Goal: Task Accomplishment & Management: Manage account settings

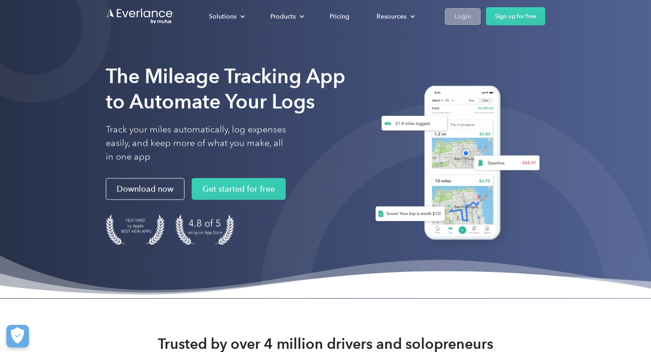
click at [465, 19] on div "Login" at bounding box center [462, 16] width 17 height 11
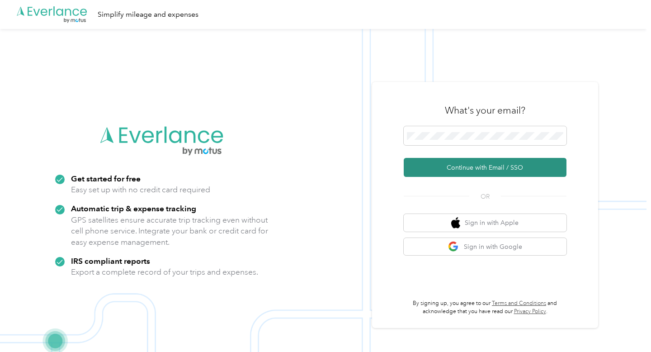
click at [479, 166] on button "Continue with Email / SSO" at bounding box center [485, 167] width 163 height 19
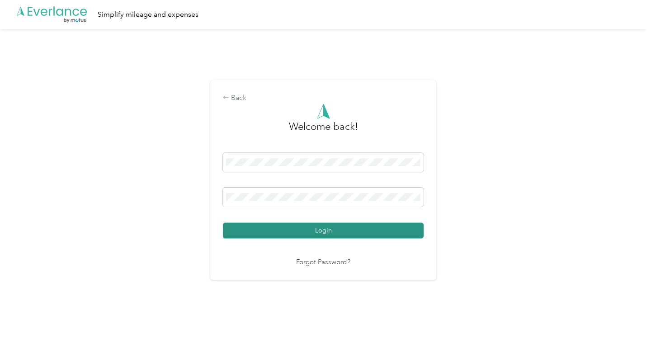
click at [395, 229] on button "Login" at bounding box center [323, 230] width 201 height 16
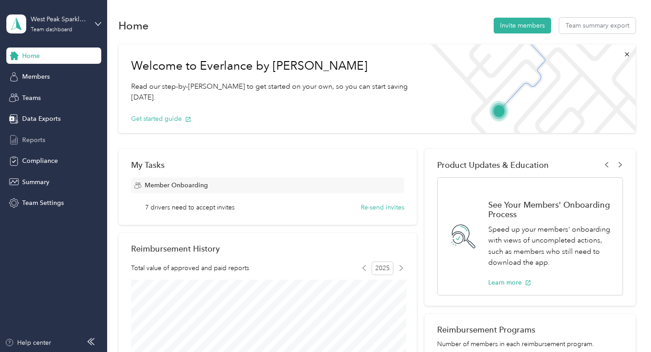
click at [38, 137] on span "Reports" at bounding box center [33, 139] width 23 height 9
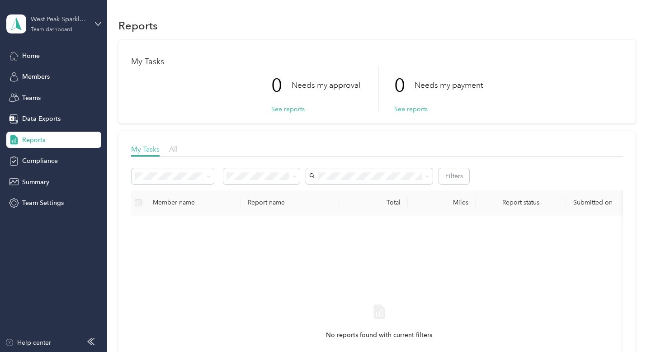
click at [72, 28] on div "Team dashboard" at bounding box center [52, 29] width 42 height 5
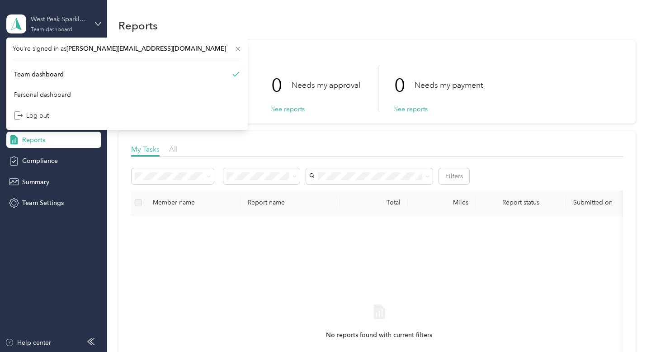
click at [72, 28] on div "Team dashboard" at bounding box center [52, 29] width 42 height 5
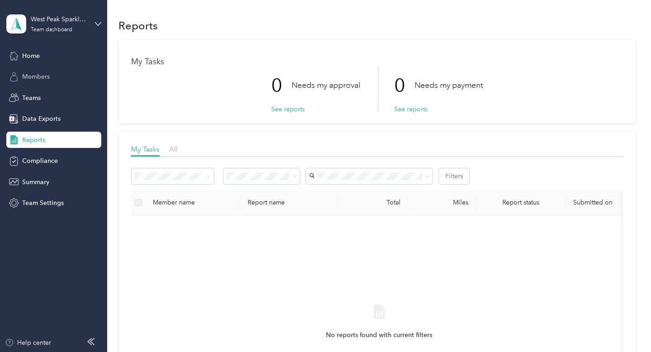
click at [48, 79] on span "Members" at bounding box center [36, 76] width 28 height 9
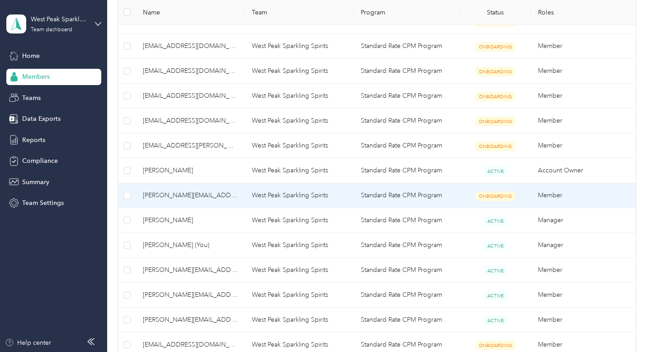
scroll to position [282, 0]
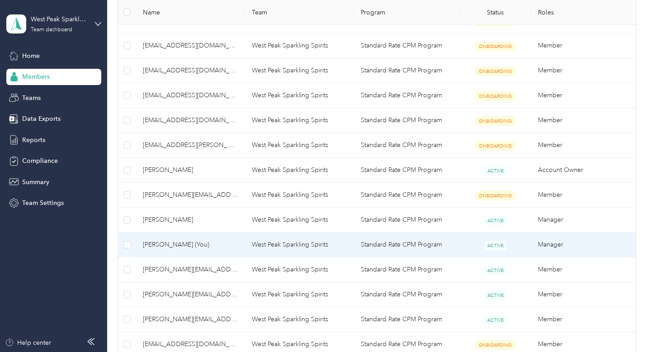
click at [469, 241] on td "ACTIVE" at bounding box center [495, 244] width 71 height 25
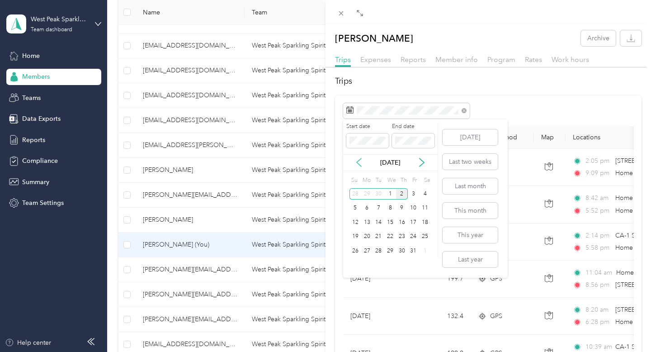
click at [360, 161] on icon at bounding box center [359, 162] width 9 height 9
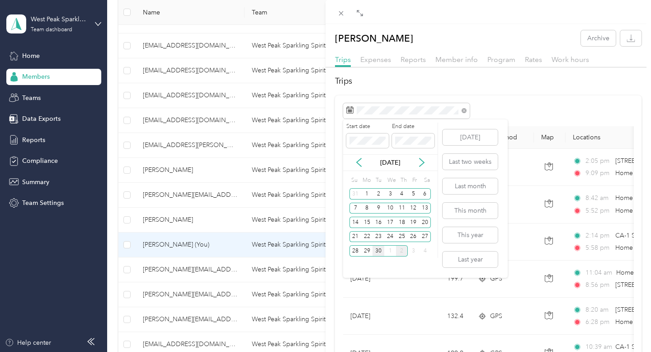
click at [381, 249] on div "30" at bounding box center [379, 250] width 12 height 11
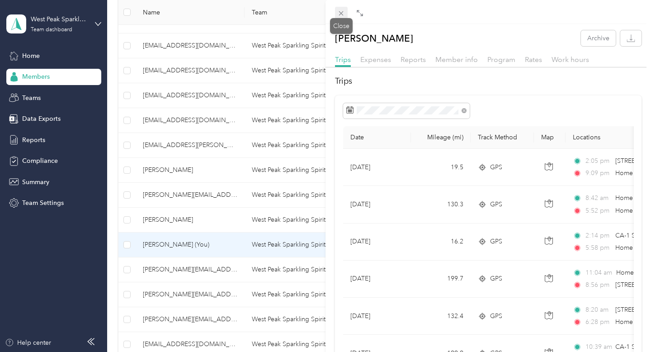
click at [343, 14] on icon at bounding box center [341, 13] width 8 height 8
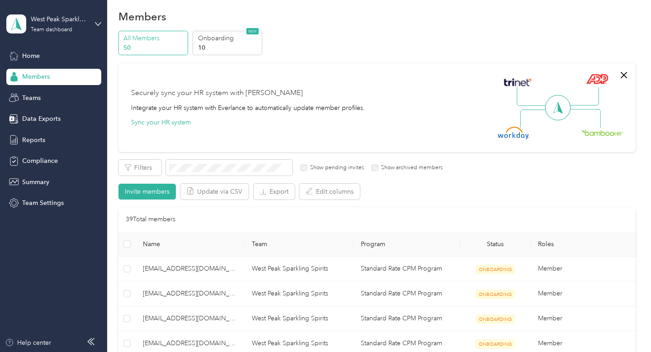
scroll to position [10, 0]
